Goal: Task Accomplishment & Management: Complete application form

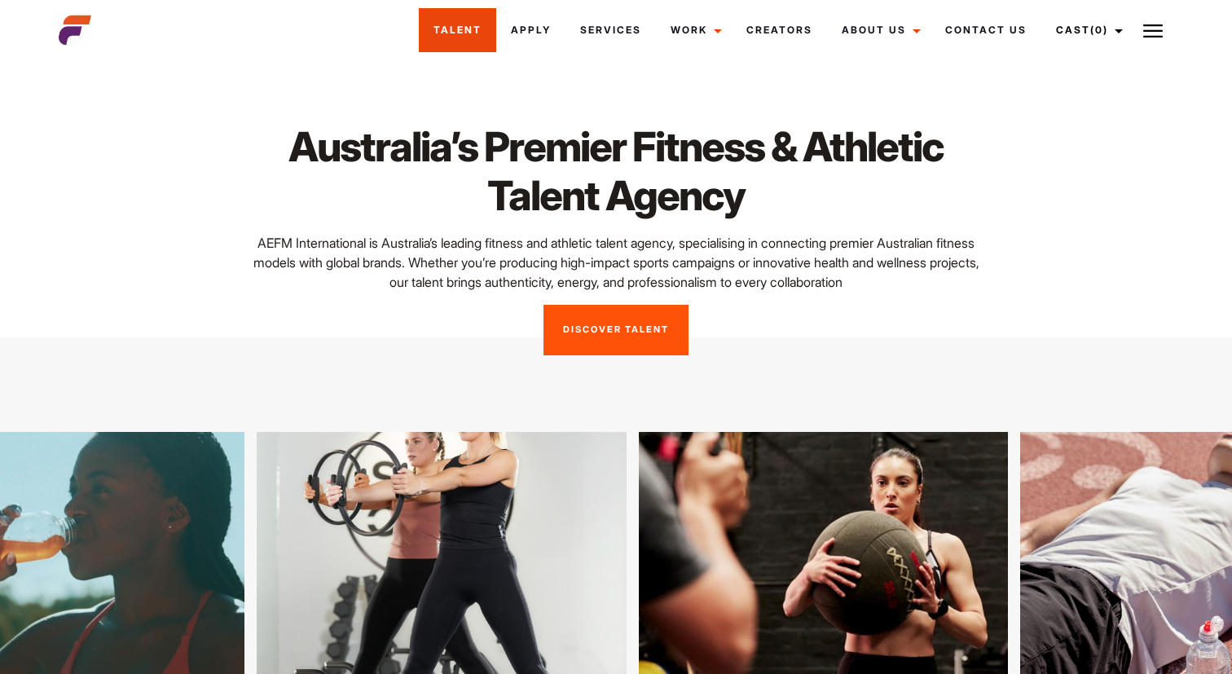
click at [478, 39] on link "Talent" at bounding box center [457, 30] width 77 height 44
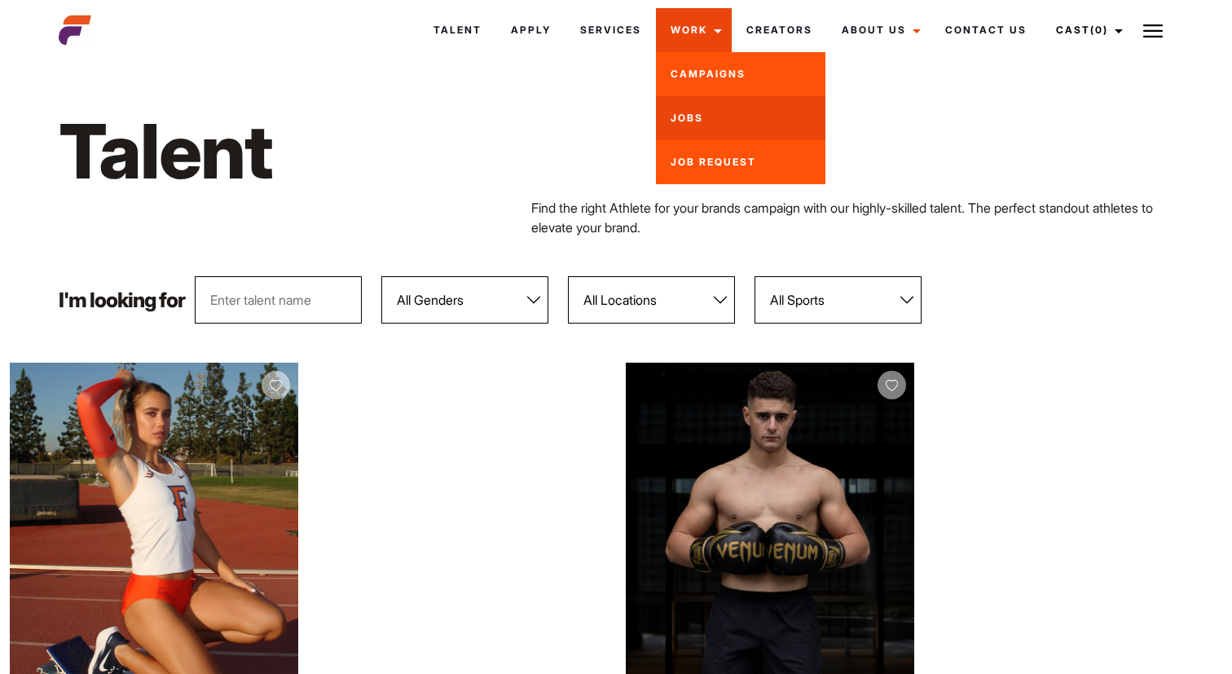
click at [706, 121] on link "Jobs" at bounding box center [740, 118] width 169 height 44
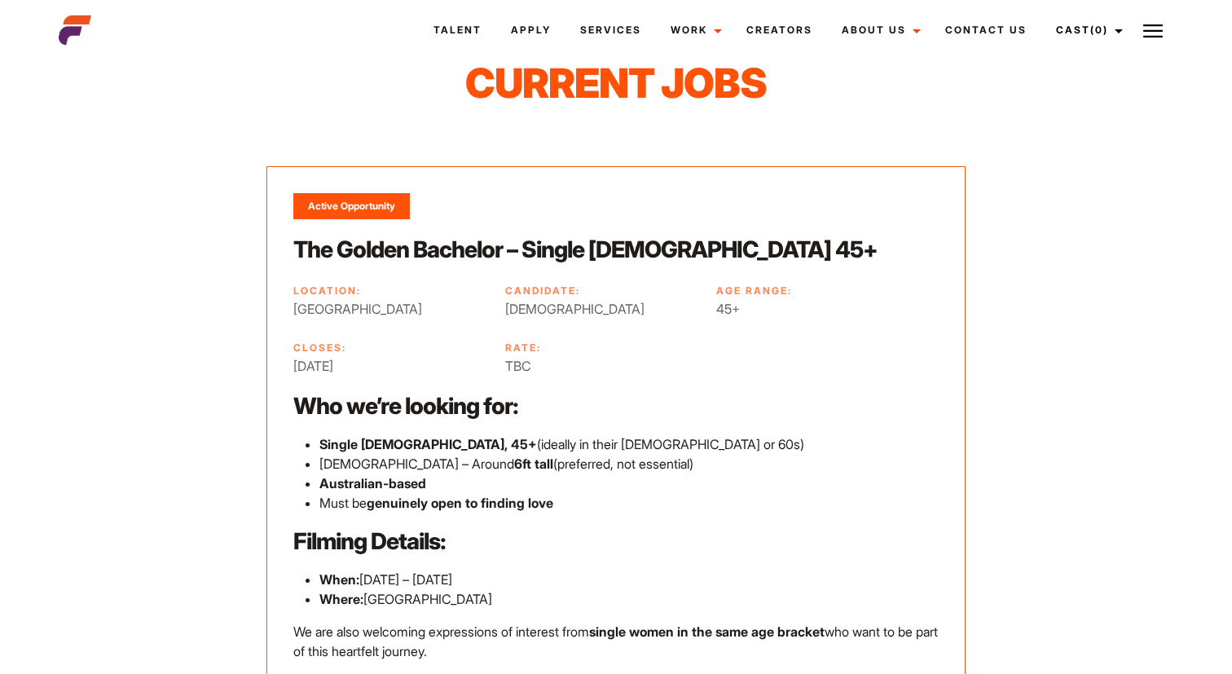
scroll to position [73, 0]
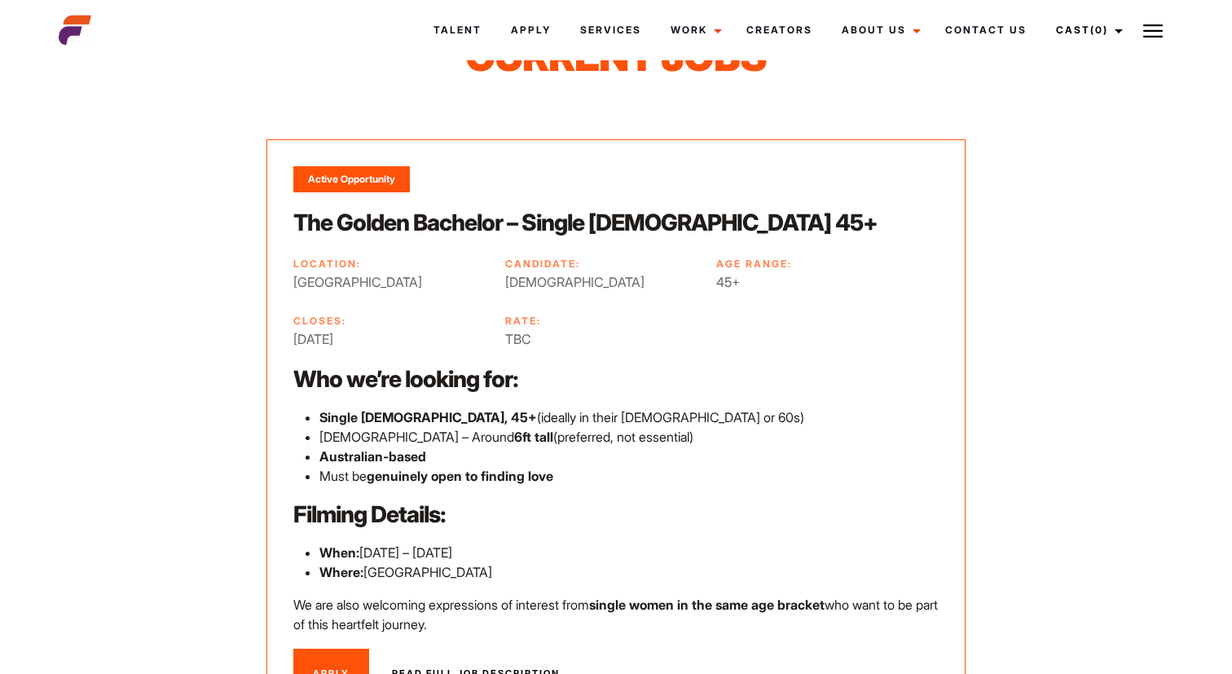
click at [386, 181] on div "Active Opportunity" at bounding box center [351, 179] width 117 height 26
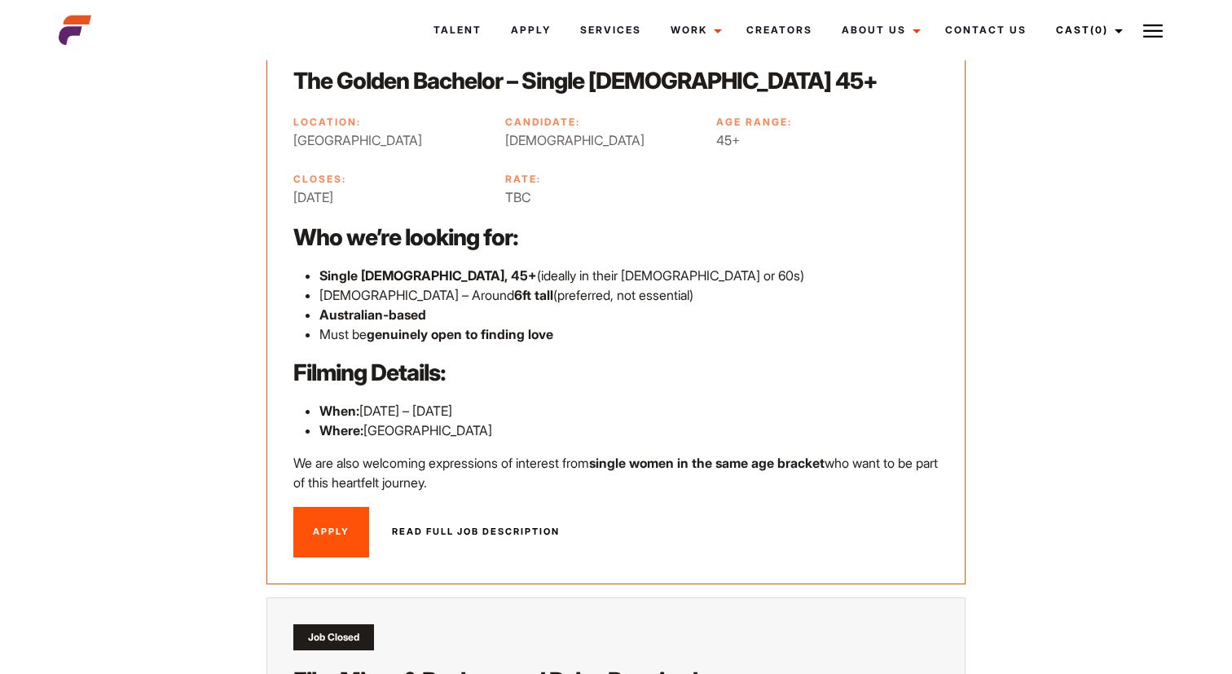
scroll to position [237, 0]
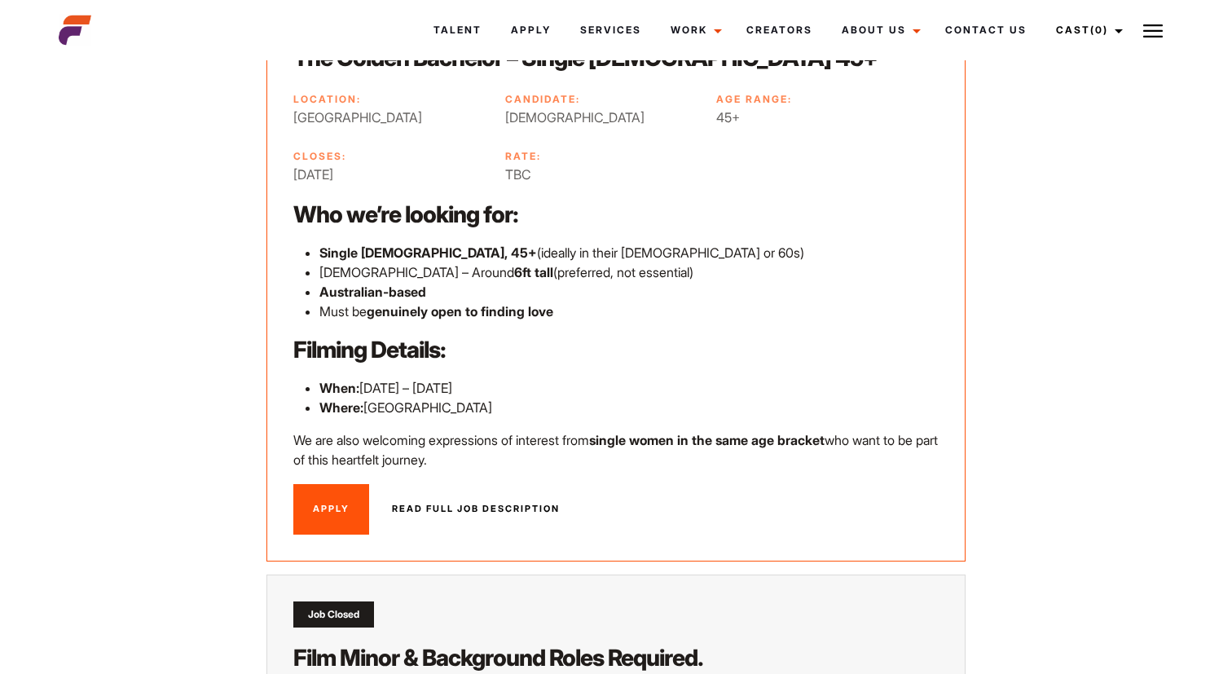
click at [341, 511] on link "Apply" at bounding box center [331, 509] width 76 height 51
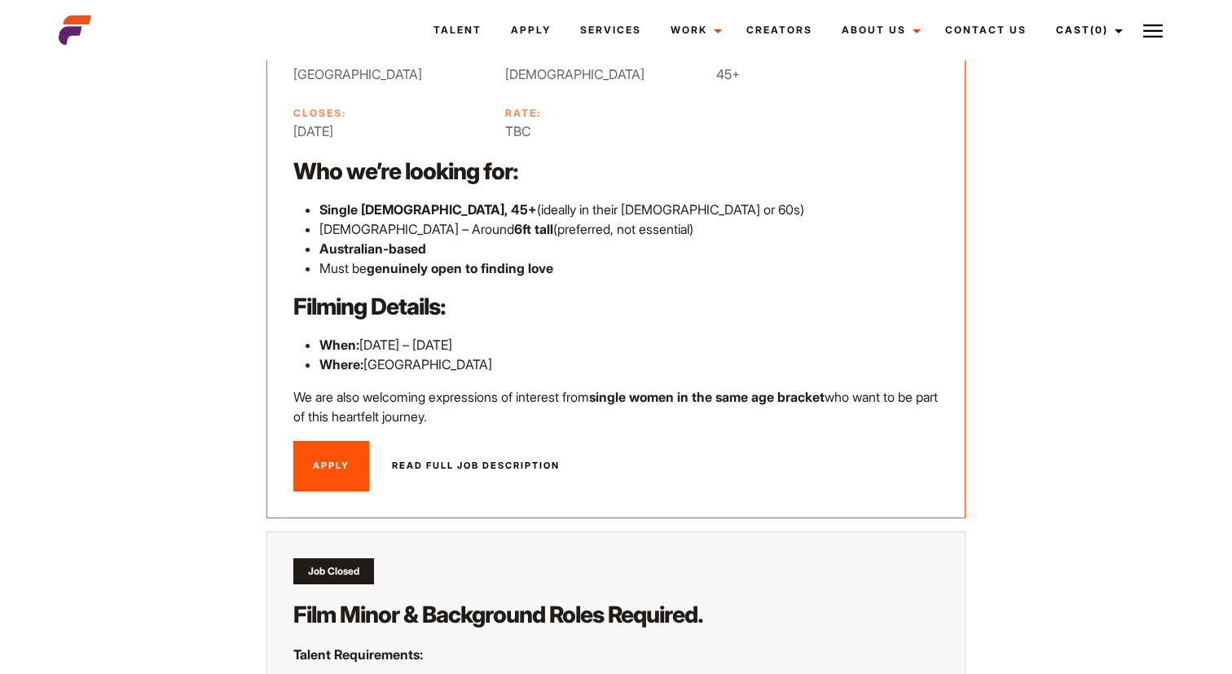
scroll to position [299, 0]
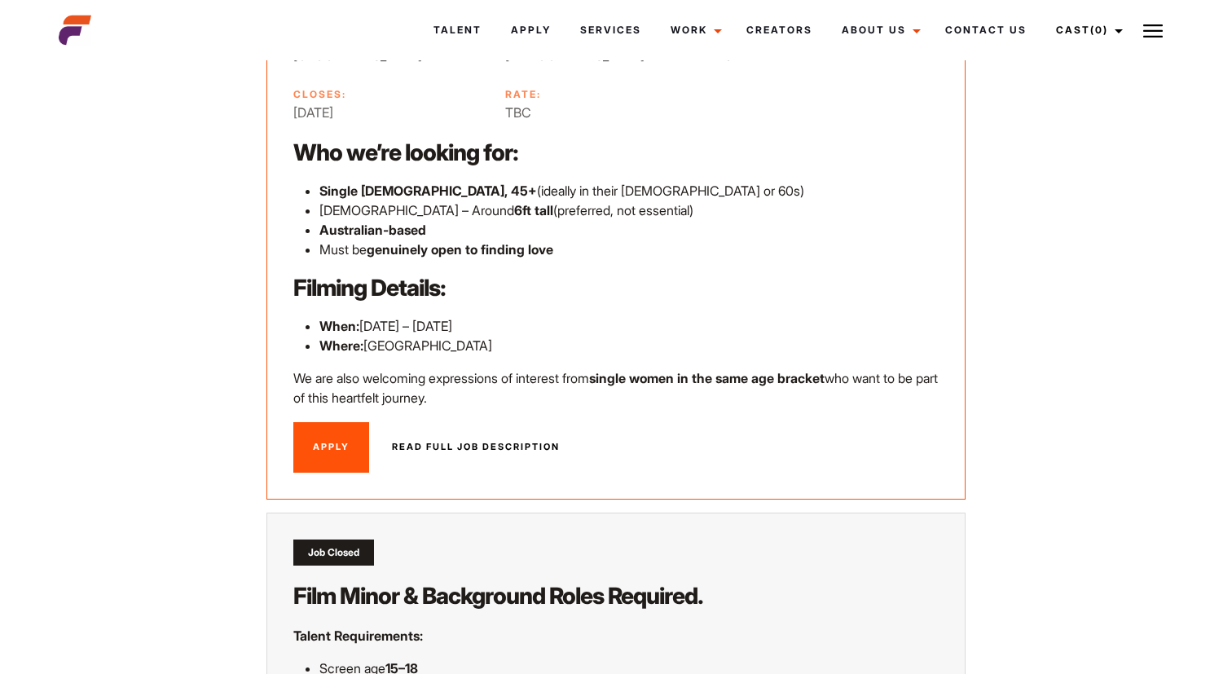
click at [457, 445] on link "Read full job description" at bounding box center [475, 447] width 207 height 51
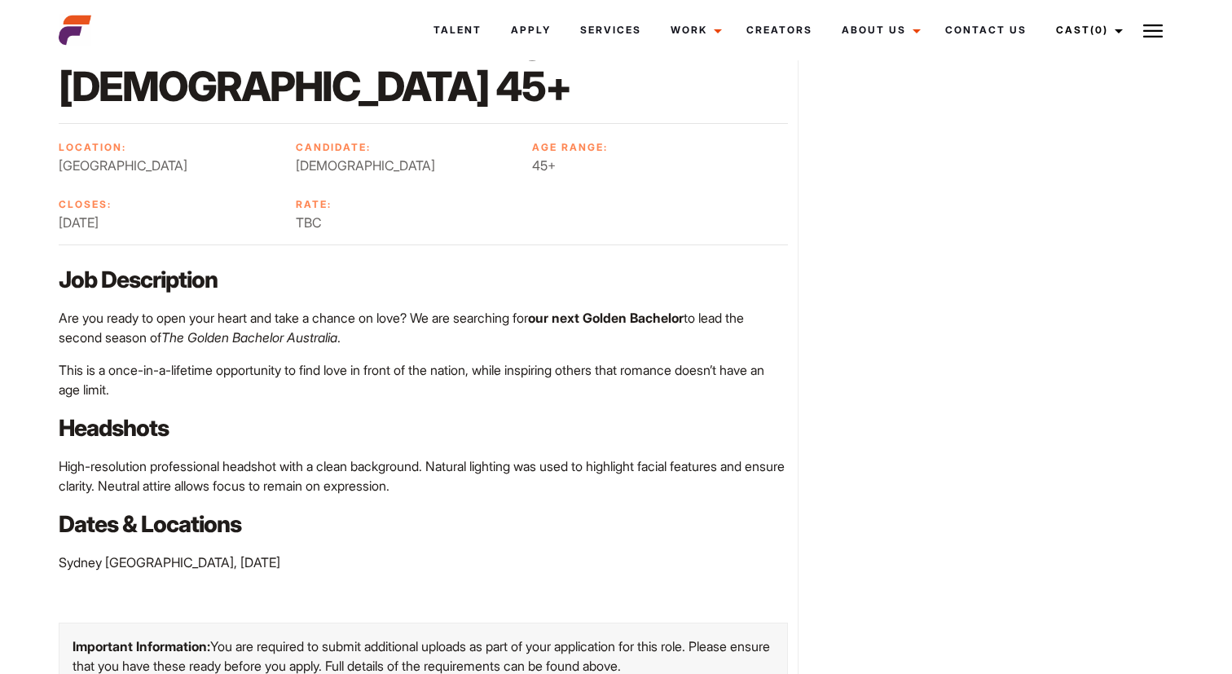
scroll to position [152, 0]
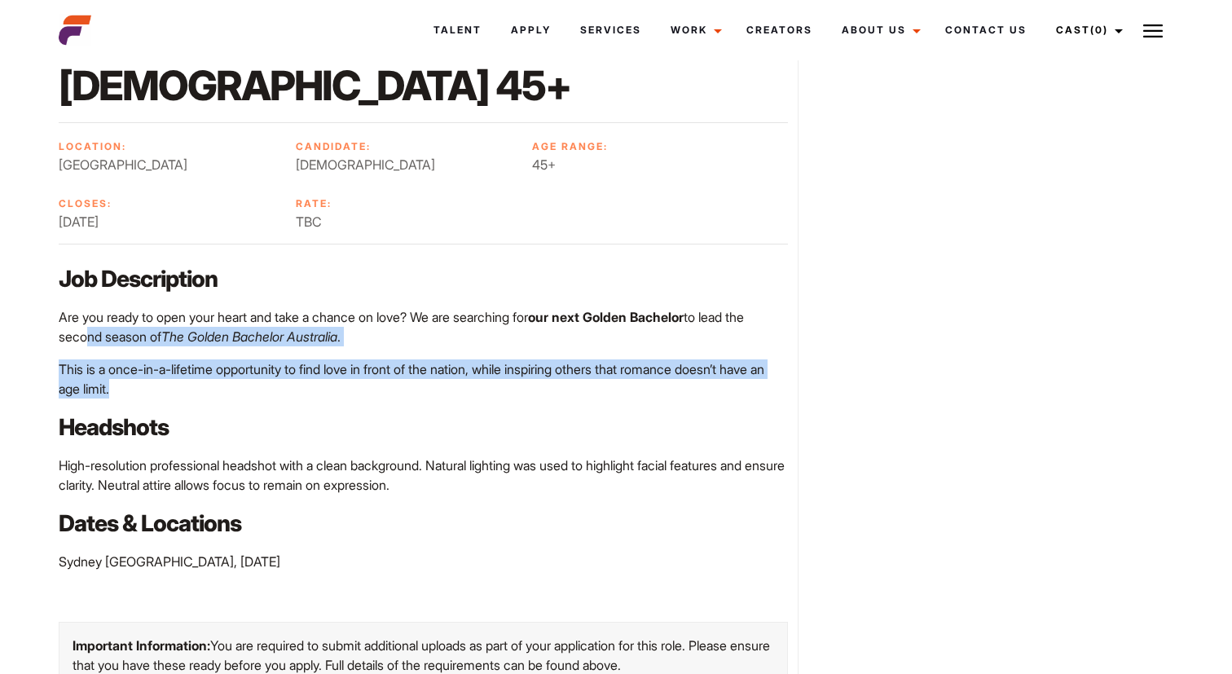
drag, startPoint x: 130, startPoint y: 341, endPoint x: 81, endPoint y: 281, distance: 76.5
click at [81, 281] on div "Home / Jobs / The Golden Bachelor – Single Male 45+ The Golden Bachelor – Singl…" at bounding box center [423, 362] width 748 height 906
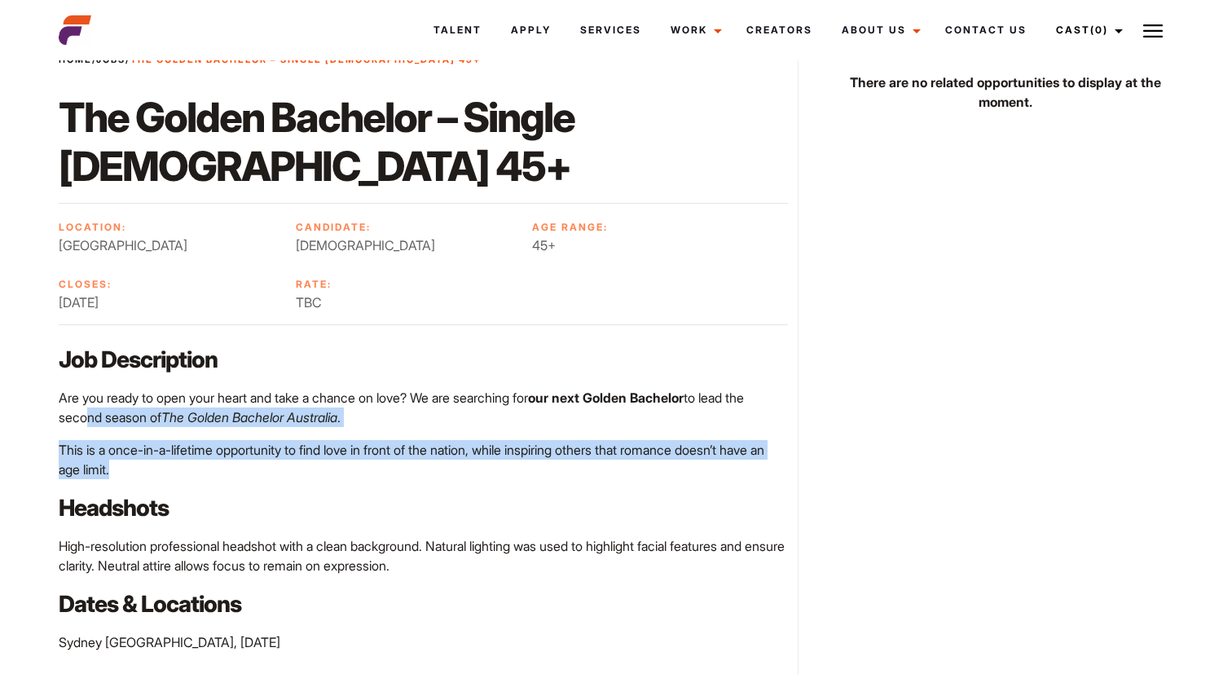
scroll to position [73, 0]
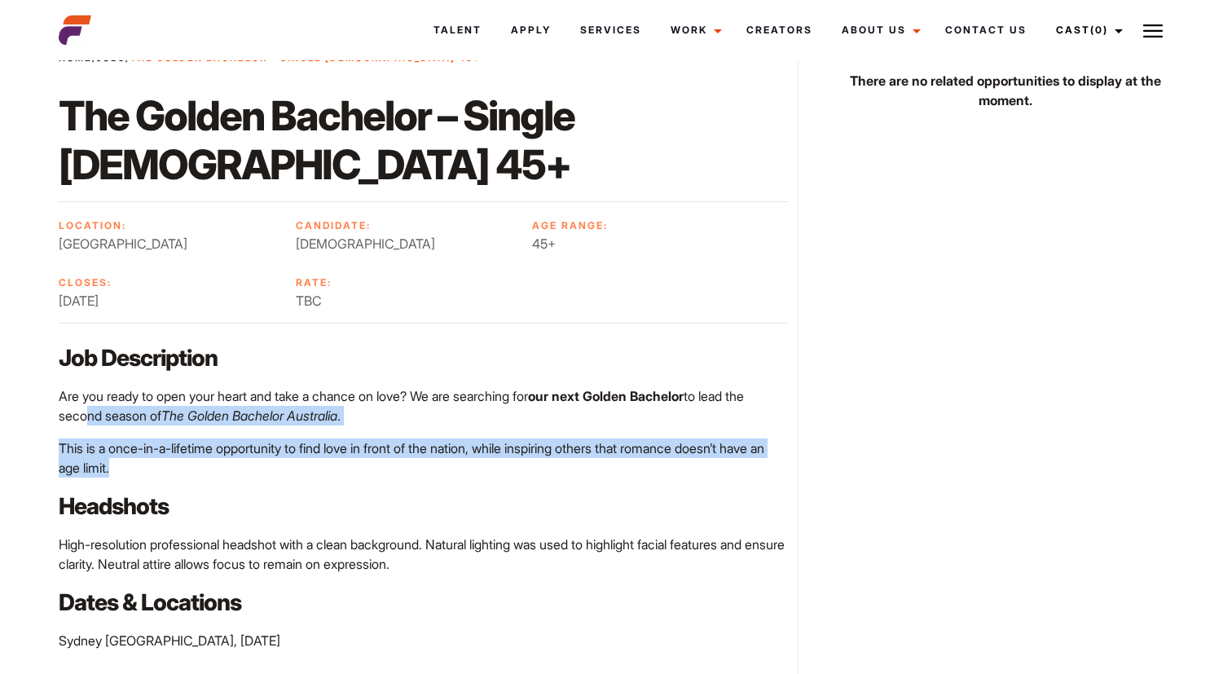
click at [125, 438] on p "This is a once-in-a-lifetime opportunity to find love in front of the nation, w…" at bounding box center [423, 457] width 729 height 39
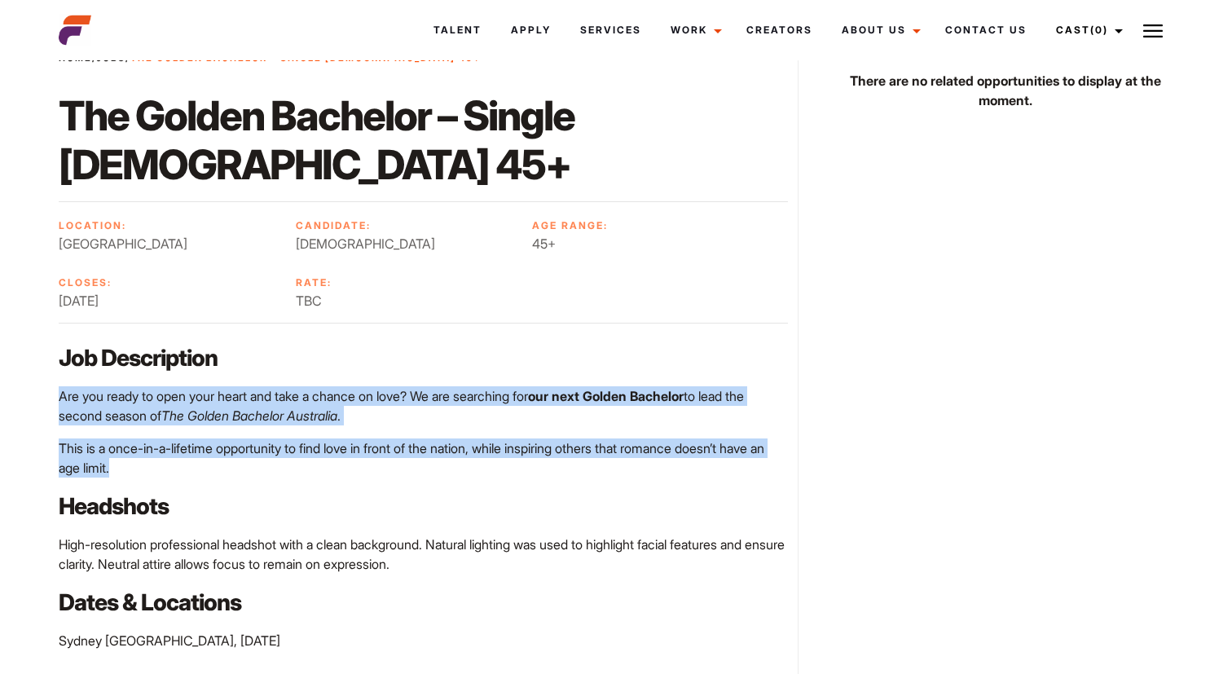
drag, startPoint x: 122, startPoint y: 419, endPoint x: 59, endPoint y: 353, distance: 91.1
click at [59, 353] on div "Home / Jobs / The Golden Bachelor – Single Male 45+ The Golden Bachelor – Singl…" at bounding box center [423, 441] width 748 height 906
copy div "Are you ready to open your heart and take a chance on love? We are searching fo…"
click at [426, 333] on div "Home / Jobs / The Golden Bachelor – Single Male 45+ The Golden Bachelor – Singl…" at bounding box center [423, 441] width 748 height 906
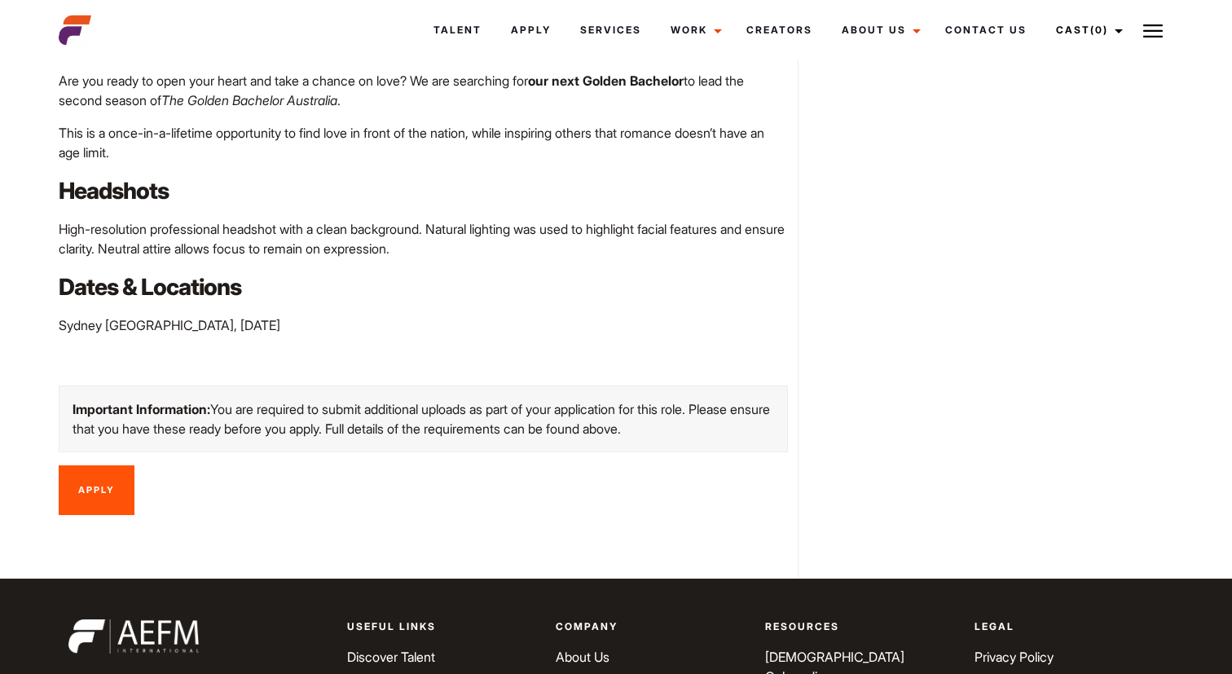
scroll to position [0, 0]
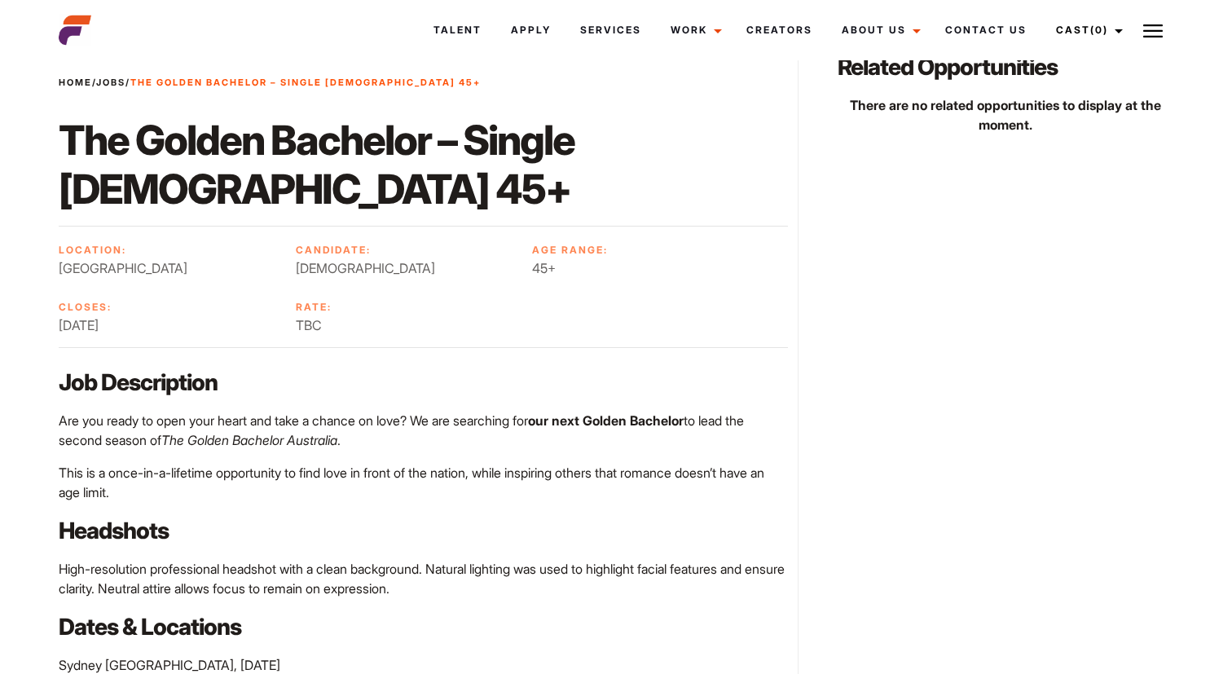
scroll to position [47, 0]
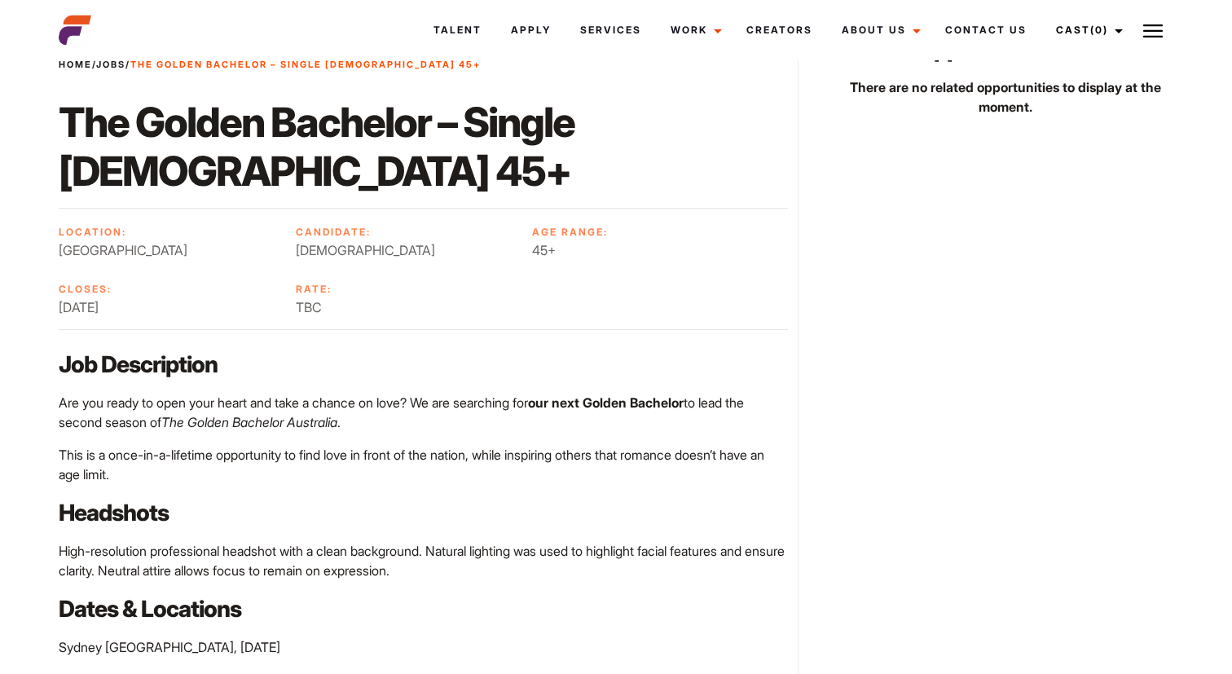
scroll to position [65, 0]
